Goal: Transaction & Acquisition: Purchase product/service

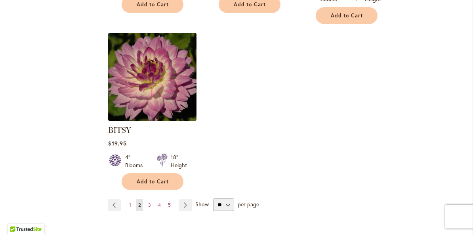
scroll to position [993, 0]
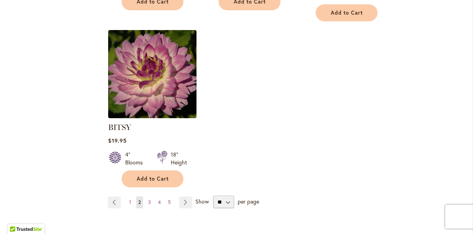
click at [190, 197] on link "Page Next" at bounding box center [185, 203] width 13 height 12
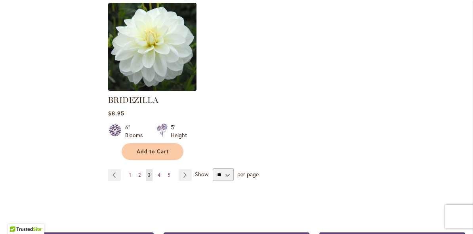
scroll to position [1016, 0]
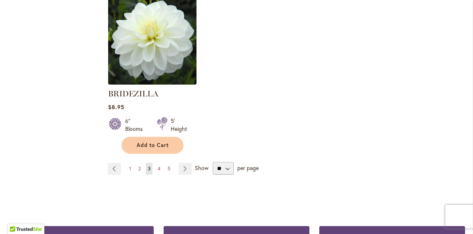
click at [186, 171] on link "Page Next" at bounding box center [185, 169] width 13 height 12
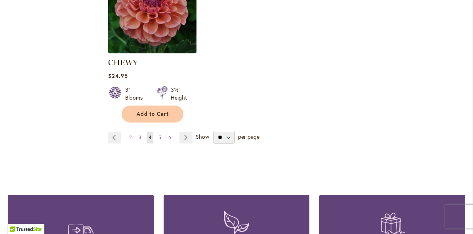
scroll to position [1061, 0]
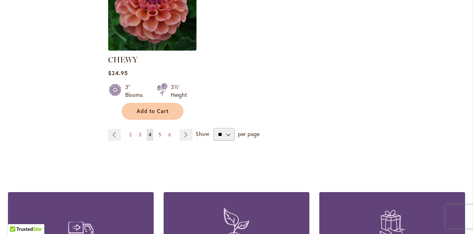
click at [185, 135] on link "Page Next" at bounding box center [185, 135] width 13 height 12
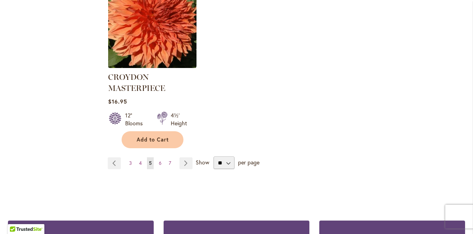
scroll to position [1077, 0]
click at [186, 157] on link "Page Next" at bounding box center [185, 163] width 13 height 12
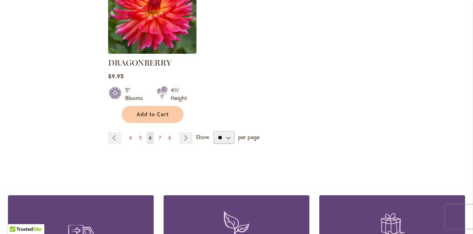
scroll to position [1066, 0]
click at [186, 132] on link "Page Next" at bounding box center [185, 138] width 13 height 12
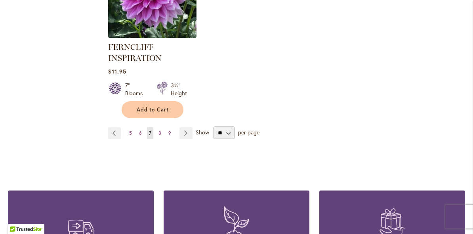
scroll to position [1090, 0]
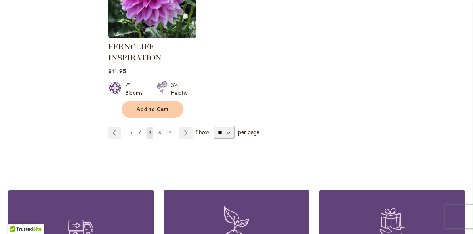
click at [183, 138] on link "Page Next" at bounding box center [185, 133] width 13 height 12
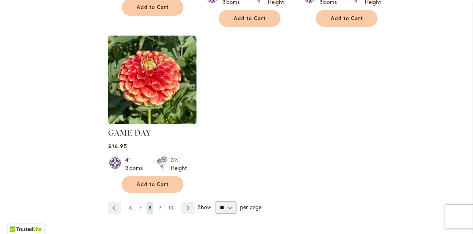
scroll to position [1011, 0]
